Goal: Task Accomplishment & Management: Complete application form

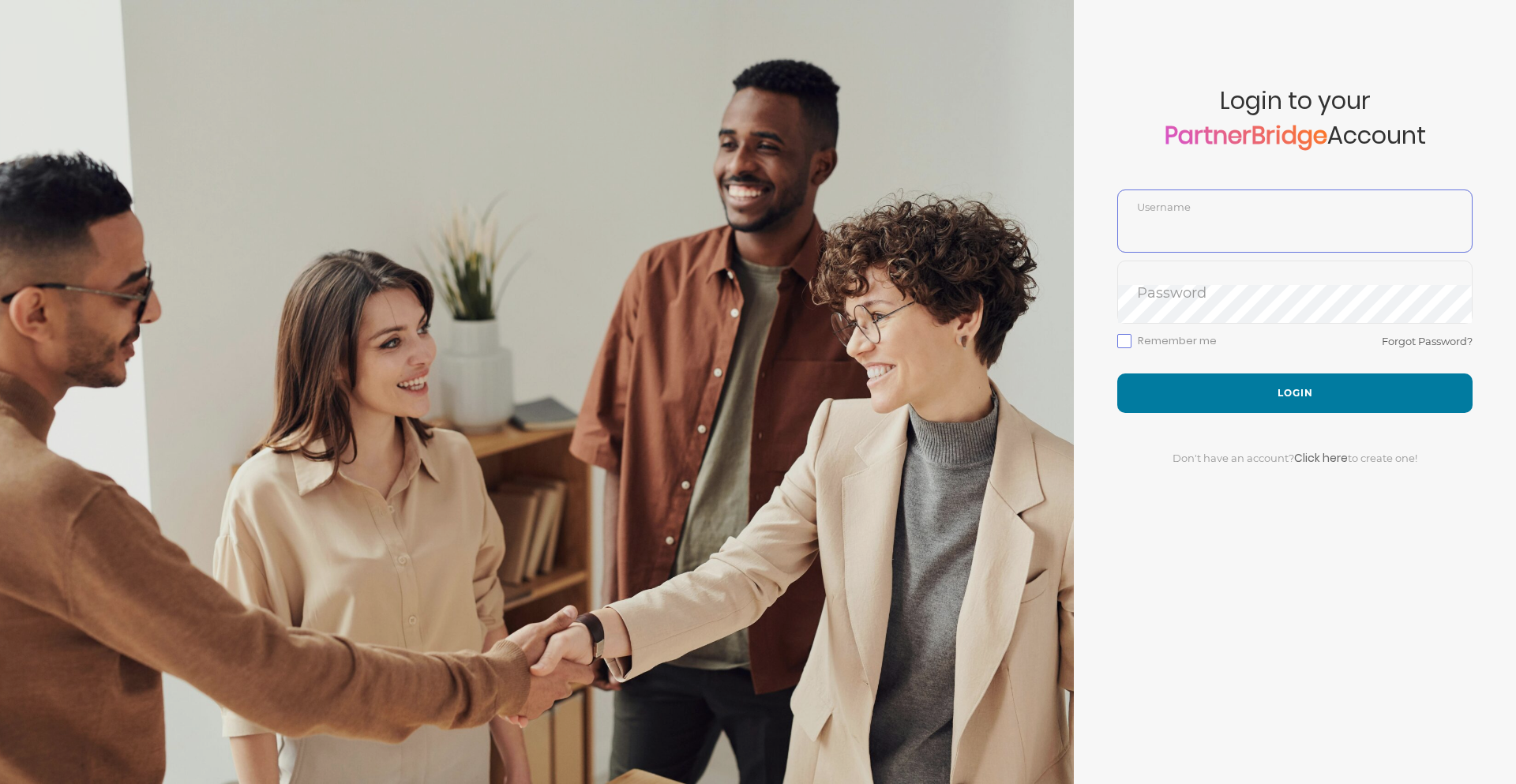
click at [1186, 230] on input "text" at bounding box center [1295, 233] width 354 height 38
type input "WillSchnabel"
drag, startPoint x: 1124, startPoint y: 343, endPoint x: 1132, endPoint y: 345, distance: 8.2
click at [1124, 343] on label "Remember me" at bounding box center [1167, 341] width 100 height 14
click at [0, 0] on input "Remember me" at bounding box center [0, 0] width 0 height 0
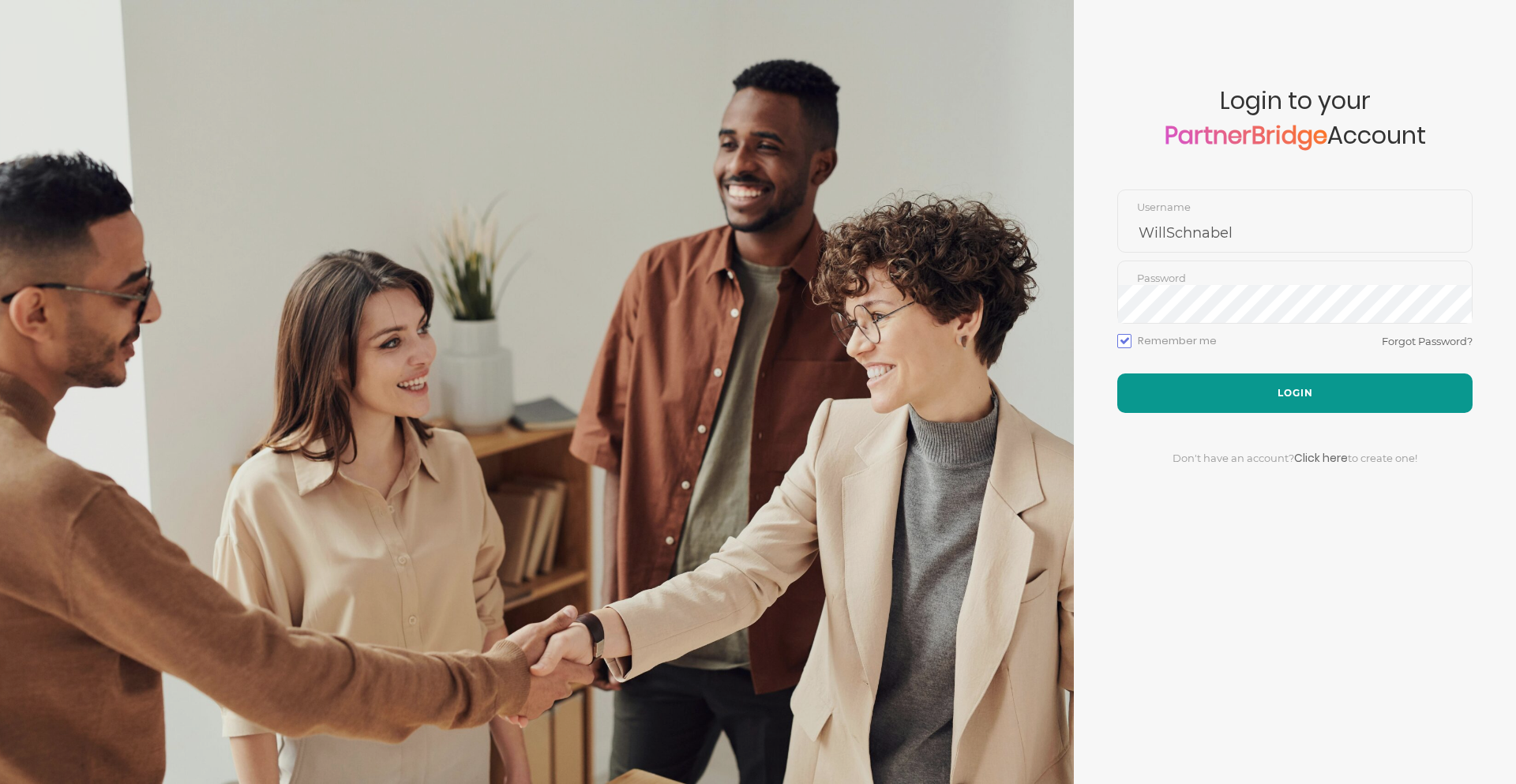
click at [1281, 392] on button "Login" at bounding box center [1295, 393] width 356 height 40
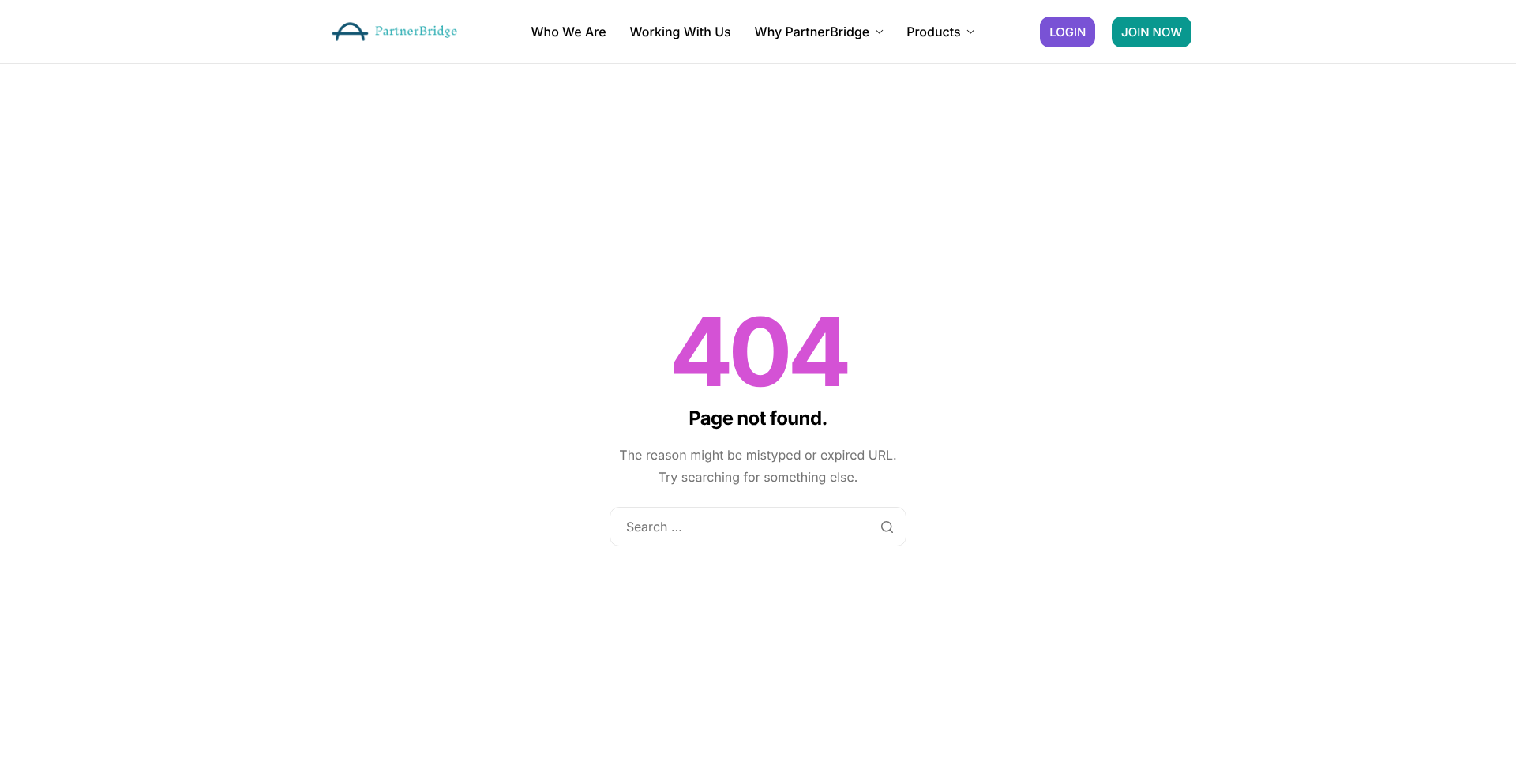
click at [1145, 32] on span "JOIN NOW" at bounding box center [1151, 31] width 61 height 12
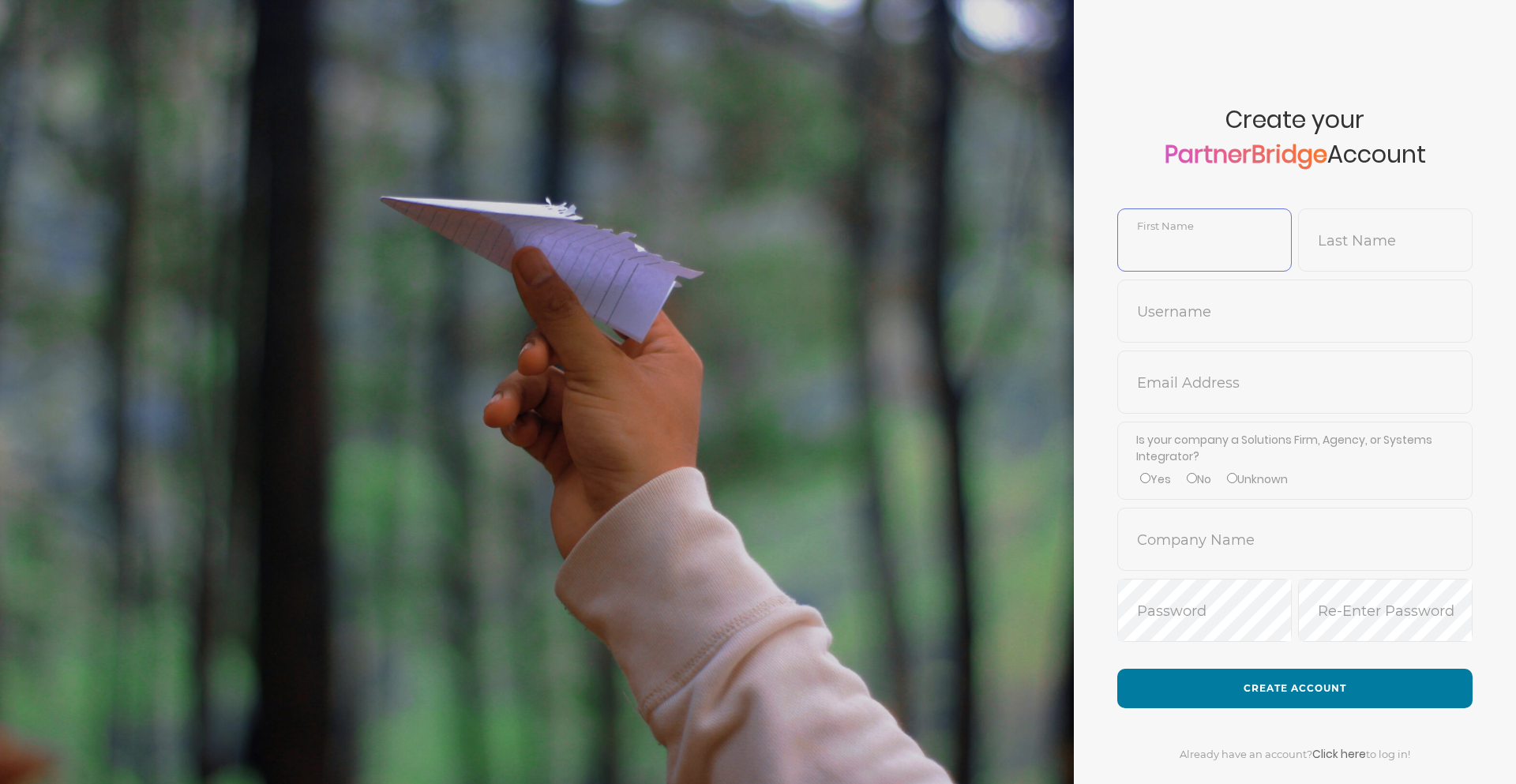
click at [1165, 242] on input "text" at bounding box center [1204, 251] width 173 height 38
type input "Will"
type input "Schnabel"
type input "WillSchnabel"
type input "willschnabel@gmail.com"
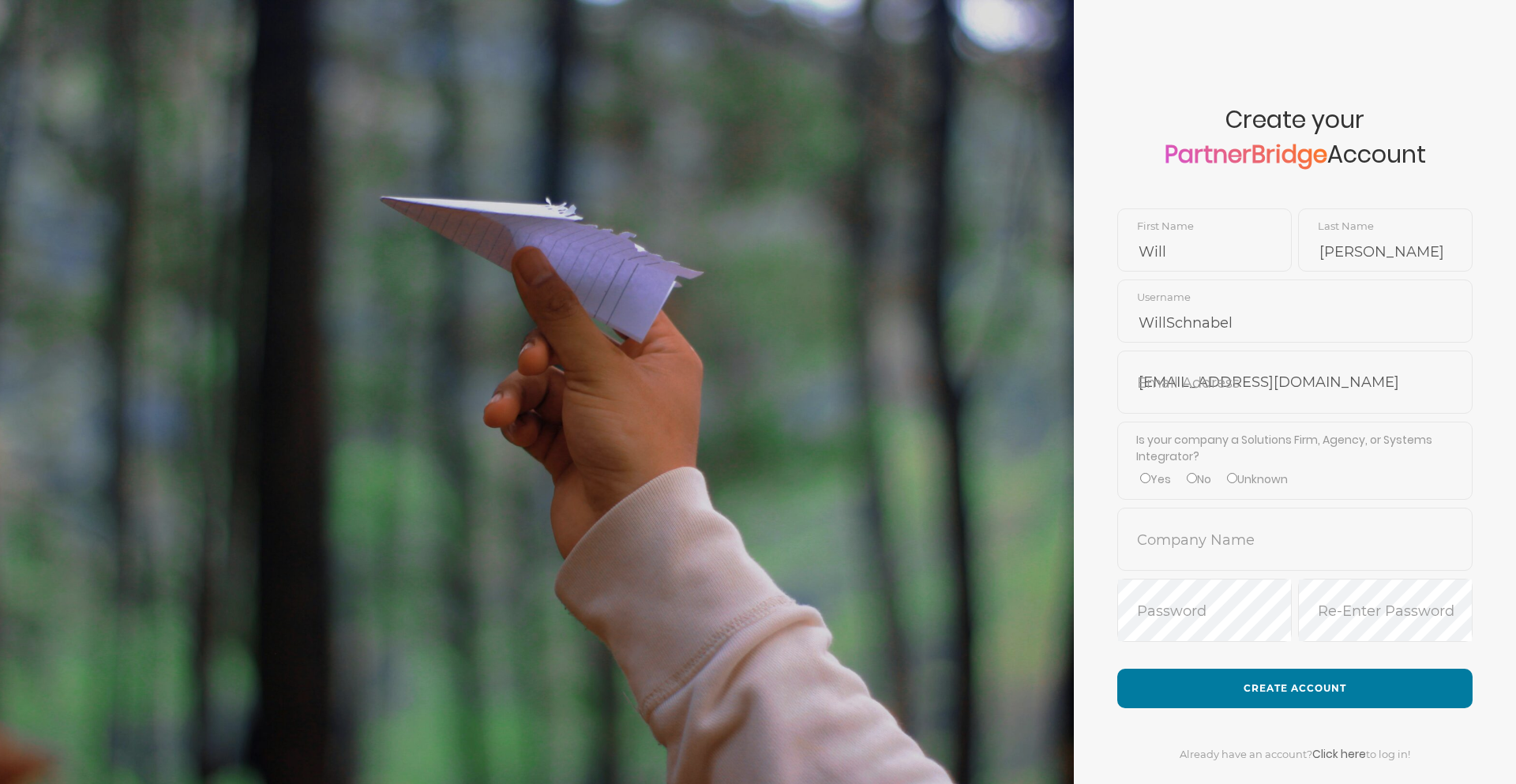
click at [1148, 480] on input "Yes" at bounding box center [1144, 478] width 10 height 10
radio input "true"
click at [1178, 542] on input "text" at bounding box center [1295, 551] width 354 height 38
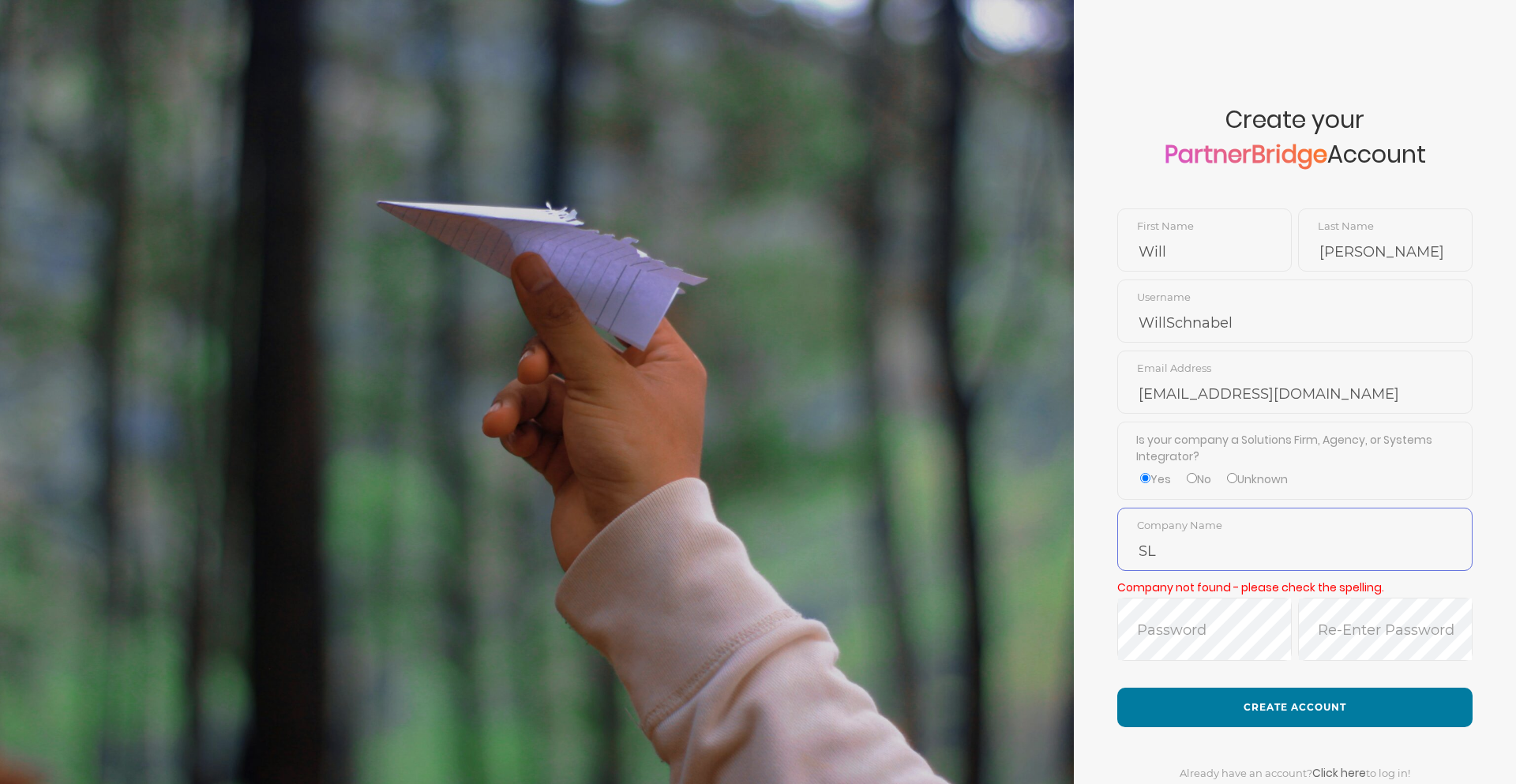
type input "S"
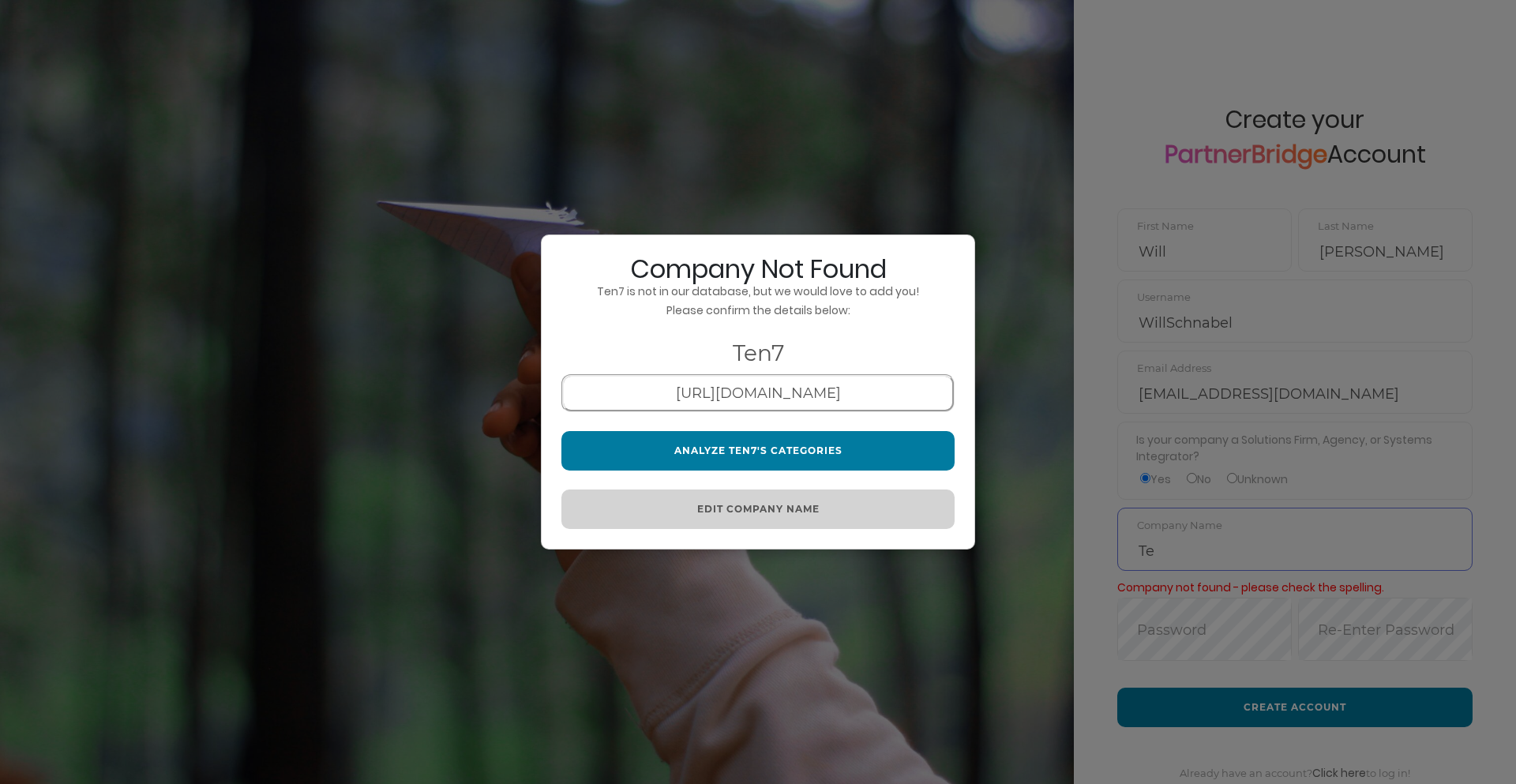
type input "T"
type input "S"
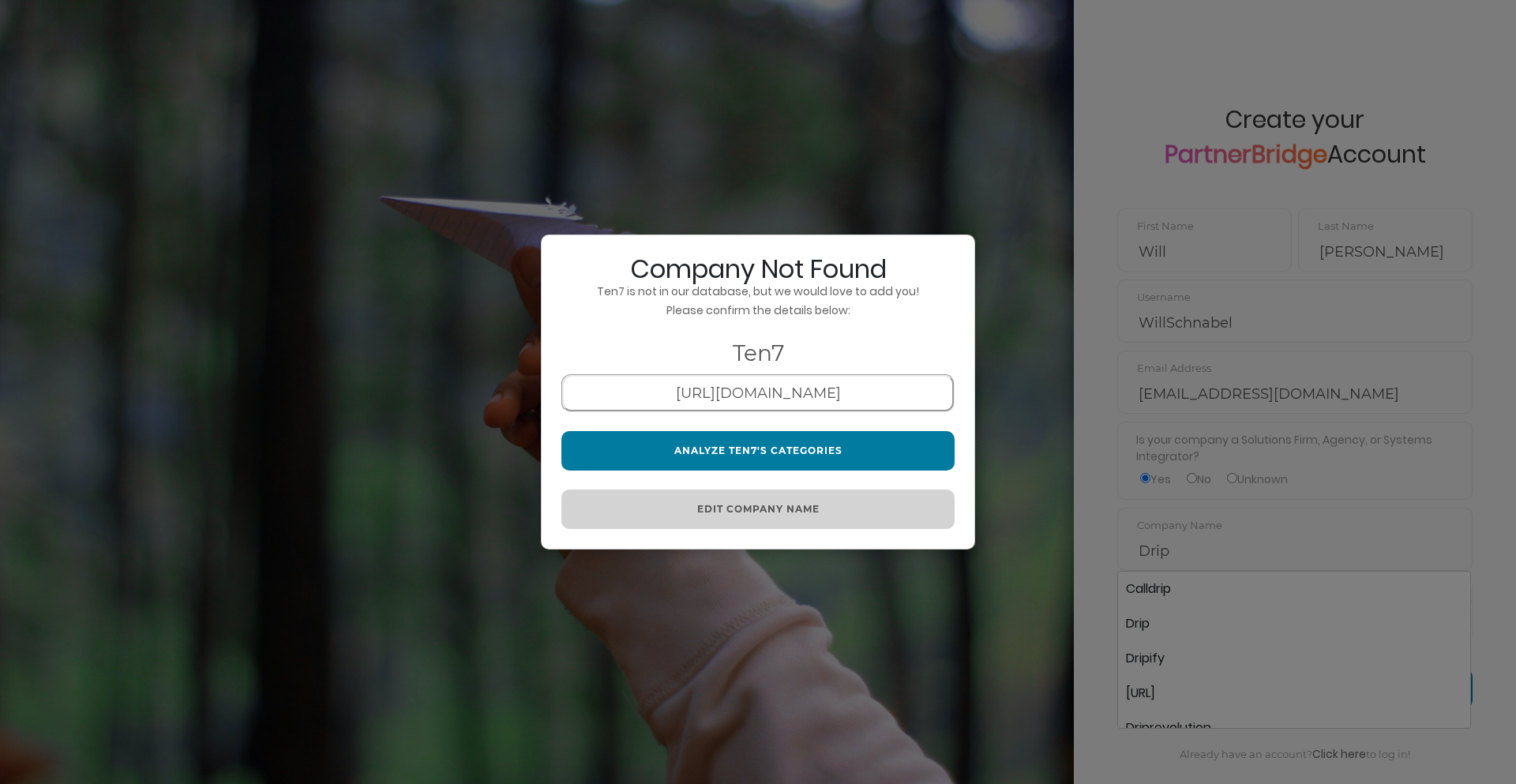
click at [698, 267] on h2 "Company Not Found" at bounding box center [758, 269] width 393 height 28
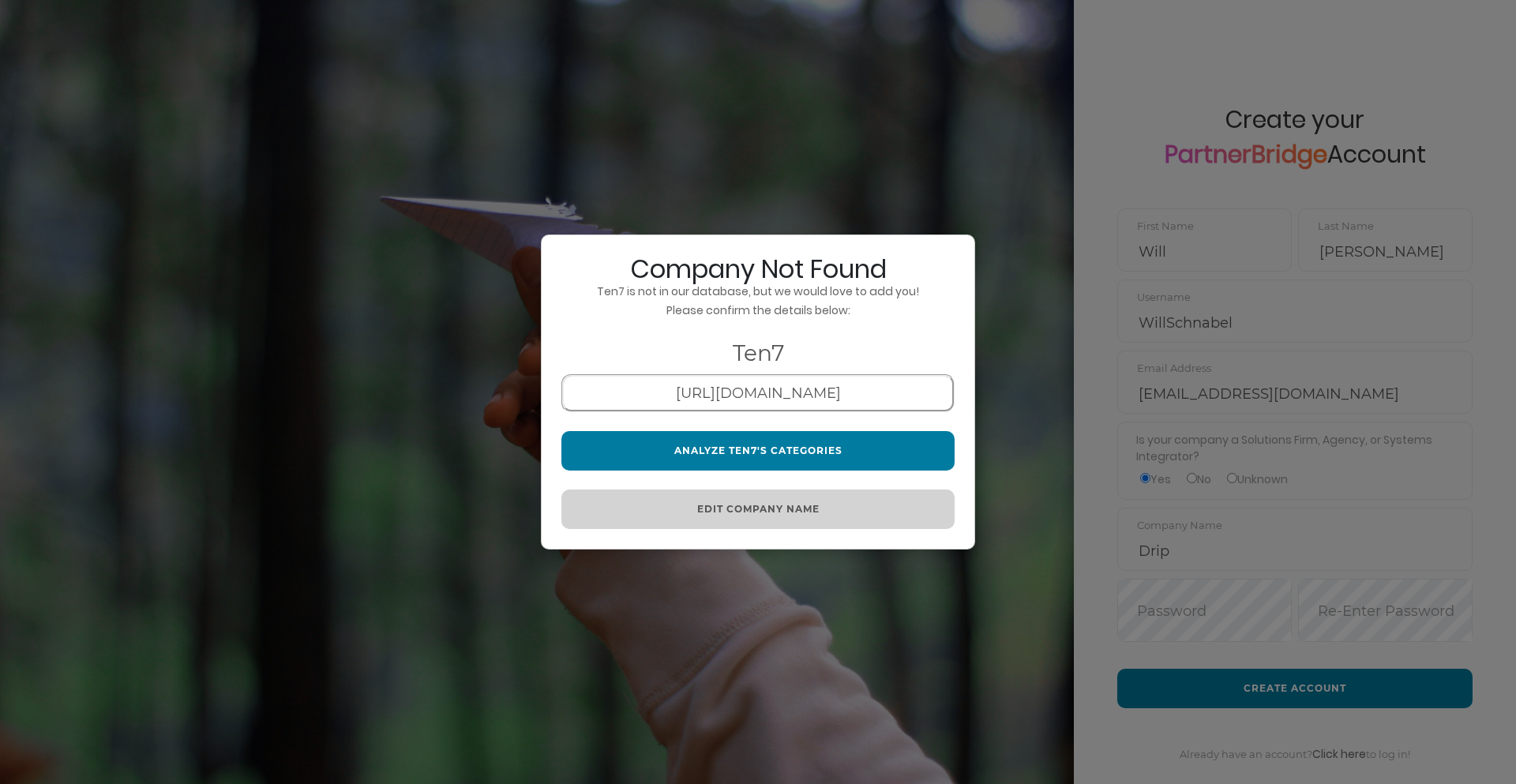
click at [1016, 433] on div "Company Not Found Ten7 is not in our database, but we would love to add you! Pl…" at bounding box center [758, 392] width 1516 height 784
click at [780, 503] on button "Edit Company Name" at bounding box center [758, 509] width 393 height 40
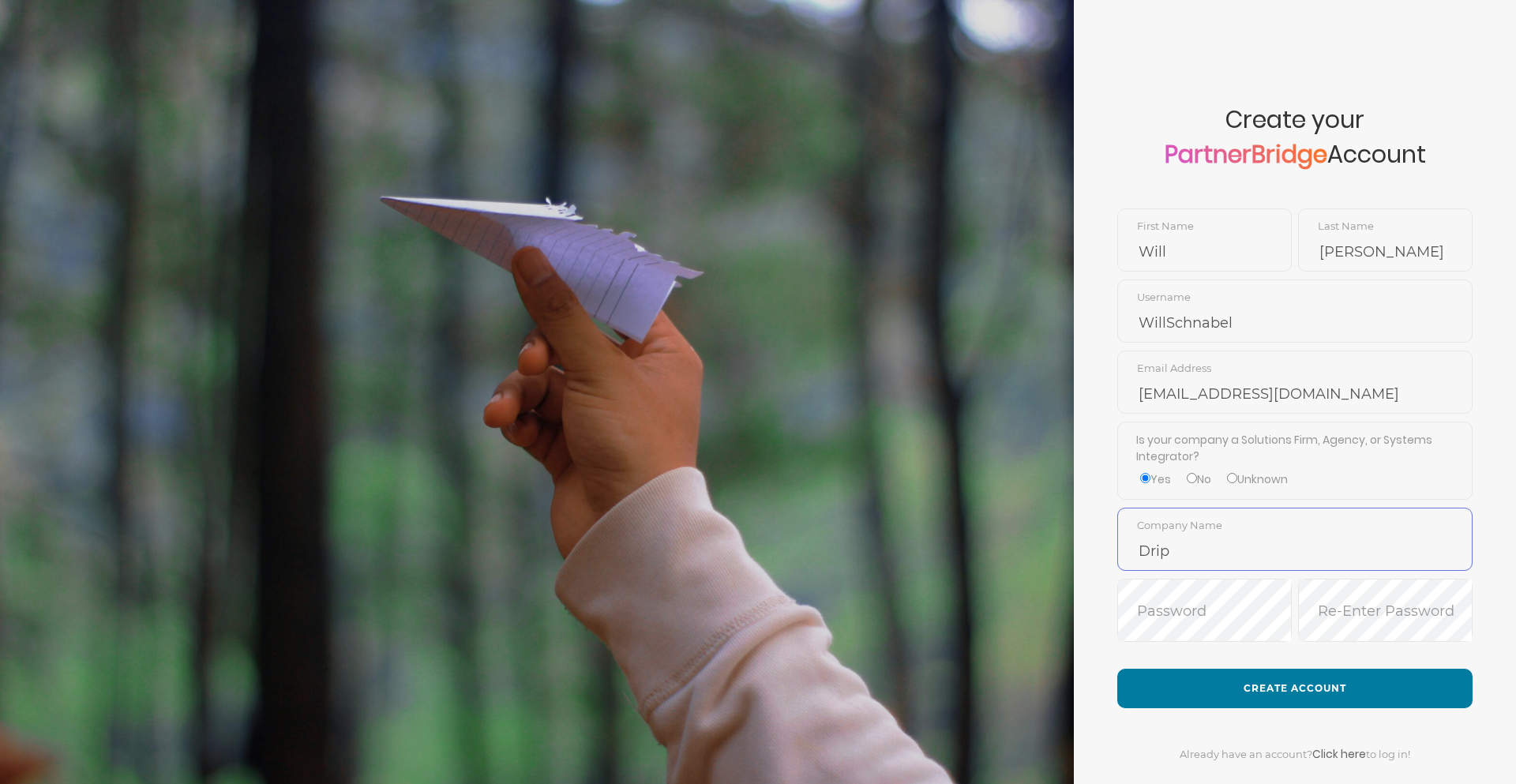
click at [1215, 558] on input "Drip" at bounding box center [1295, 551] width 354 height 38
click at [1203, 546] on input "Drip" at bounding box center [1295, 551] width 354 height 38
type input "D"
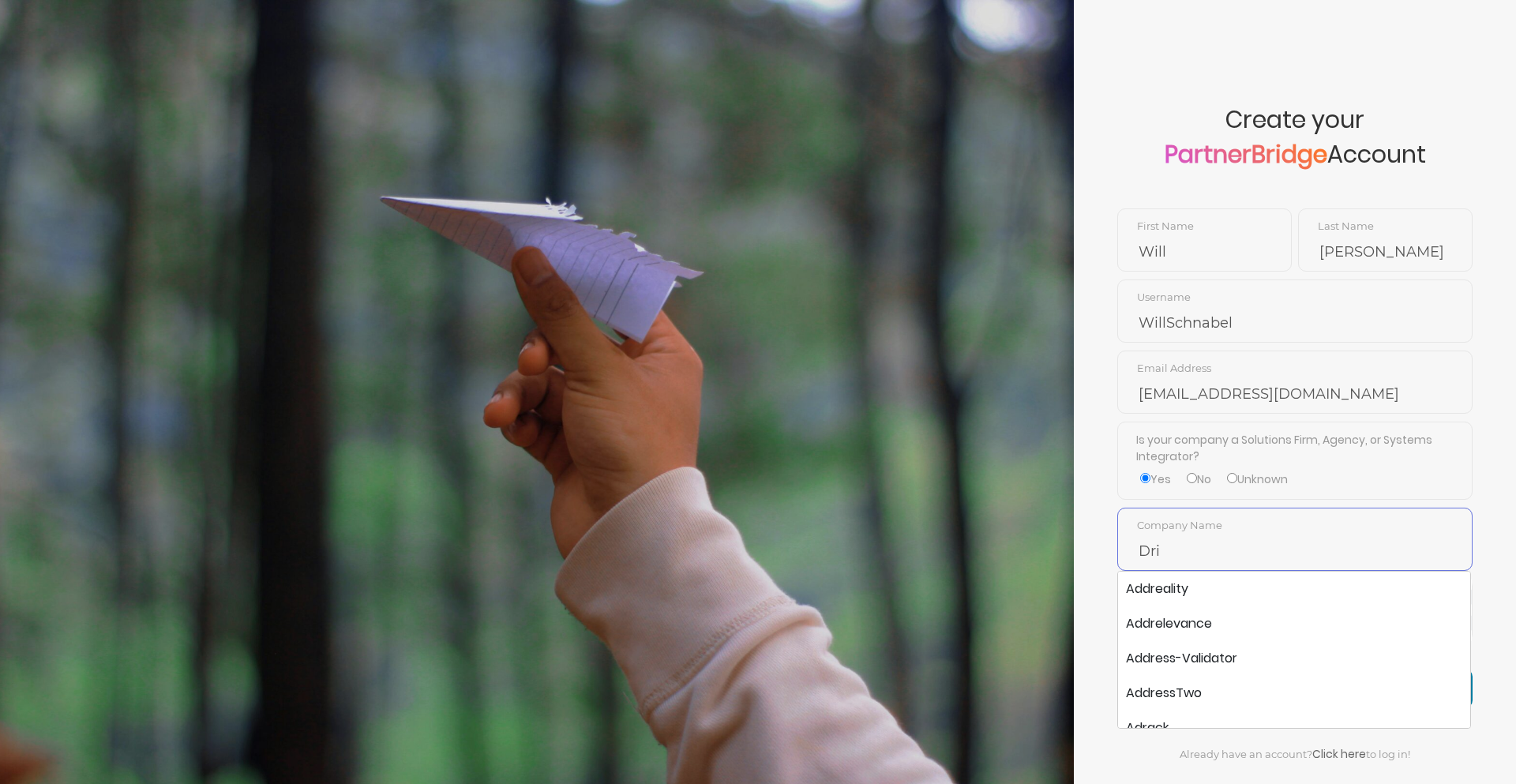
type input "Drip"
click at [1168, 625] on li "Drip" at bounding box center [1294, 623] width 352 height 35
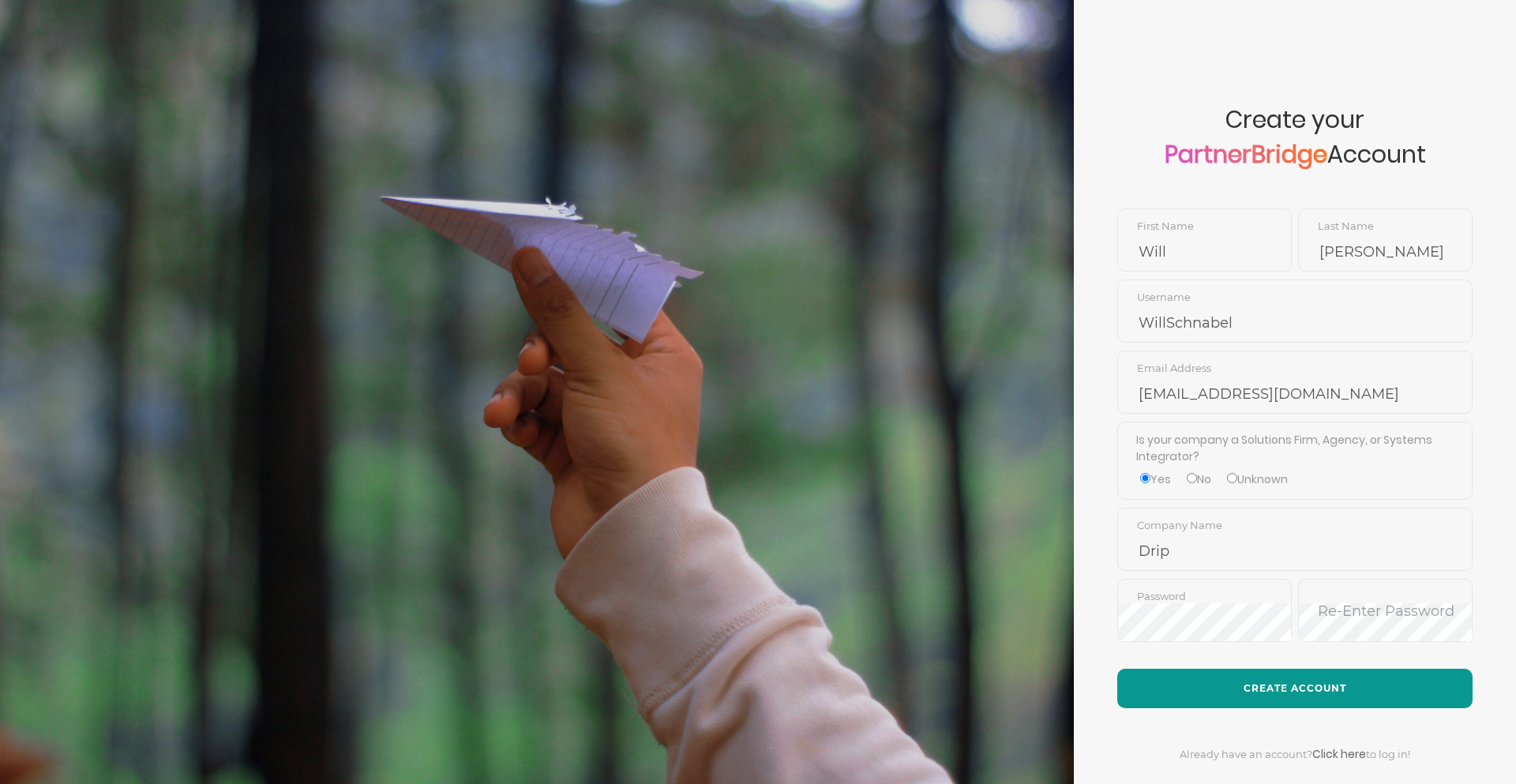
click at [1282, 693] on button "Create Account" at bounding box center [1295, 689] width 356 height 40
click at [1335, 754] on link "Click here" at bounding box center [1339, 754] width 54 height 16
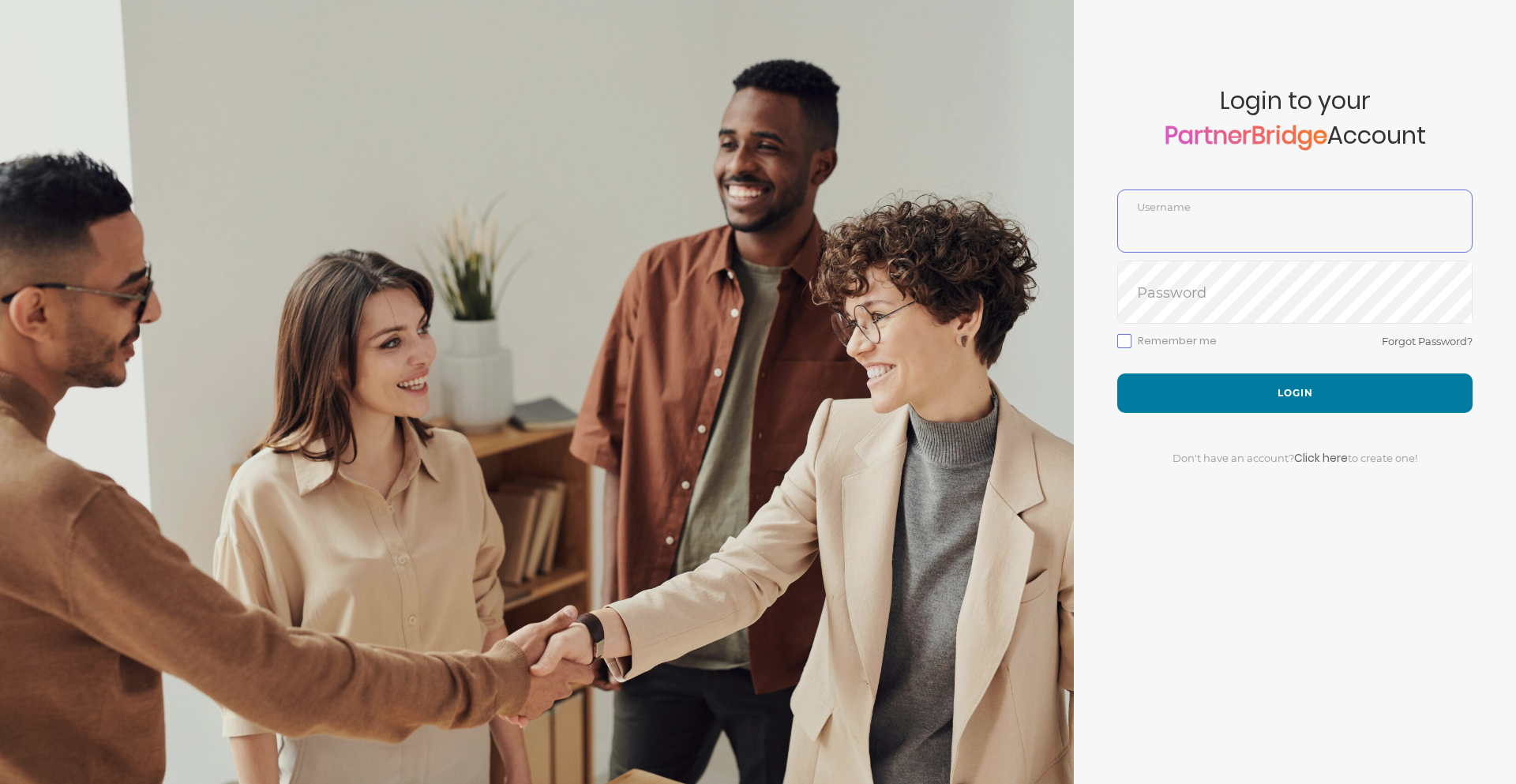
click at [1177, 218] on input "text" at bounding box center [1295, 233] width 354 height 38
type input "WillSchnabel"
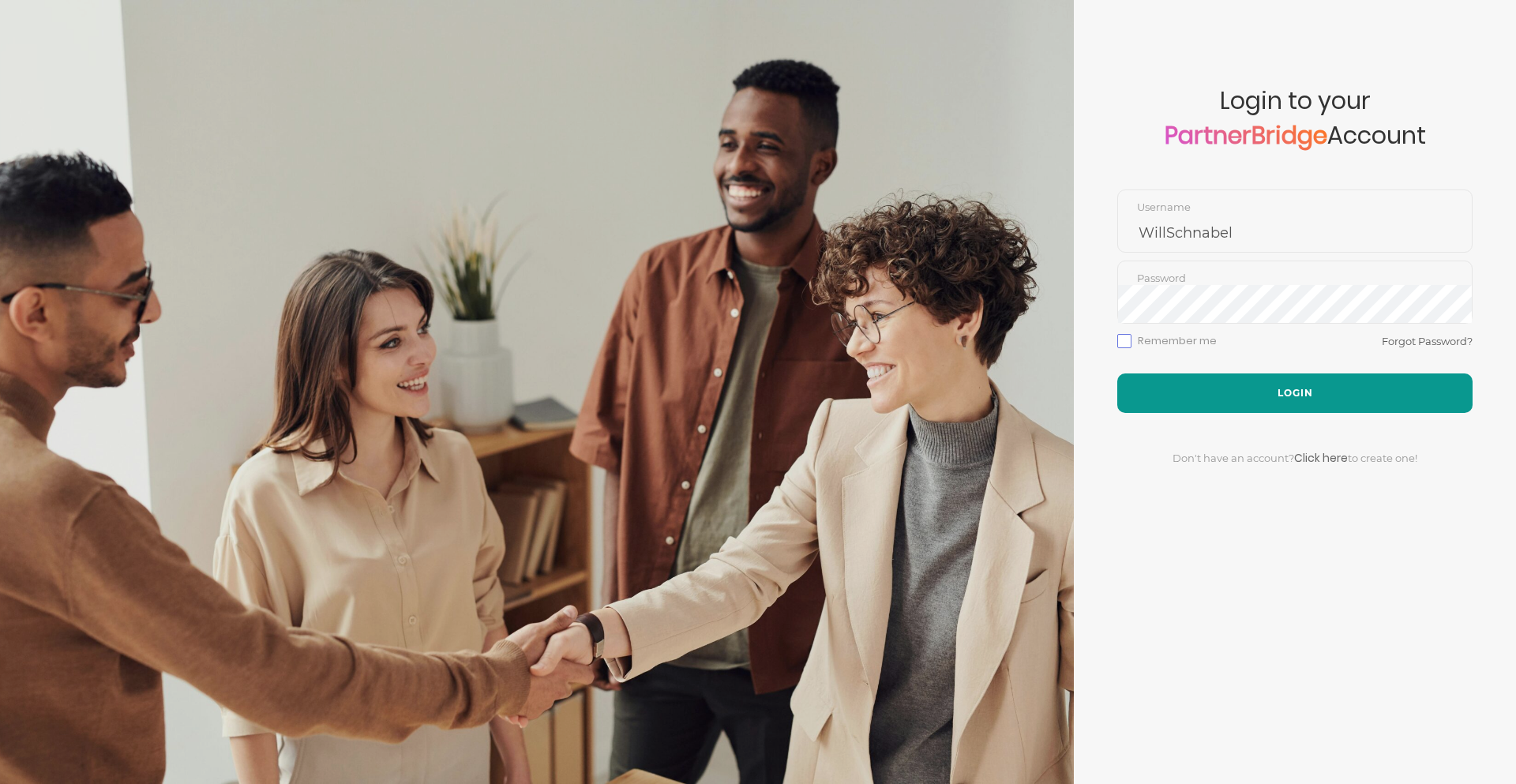
click at [1258, 392] on button "Login" at bounding box center [1295, 393] width 356 height 40
